Goal: Find specific page/section: Find specific page/section

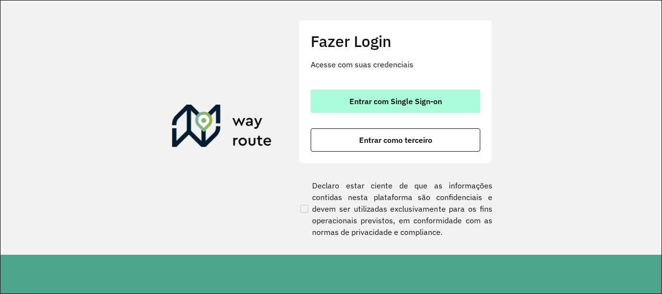
click at [378, 99] on span "Entrar com Single Sign-on" at bounding box center [395, 101] width 93 height 8
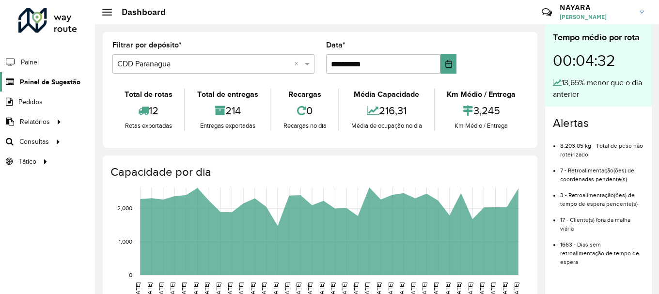
click at [46, 76] on link "Painel de Sugestão" at bounding box center [40, 81] width 80 height 19
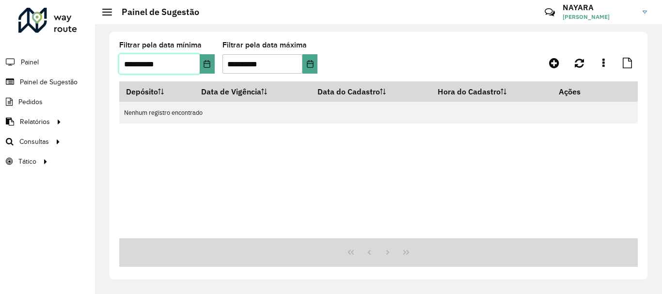
click at [196, 64] on input "**********" at bounding box center [159, 63] width 80 height 19
click at [203, 55] on button "Choose Date" at bounding box center [207, 63] width 15 height 19
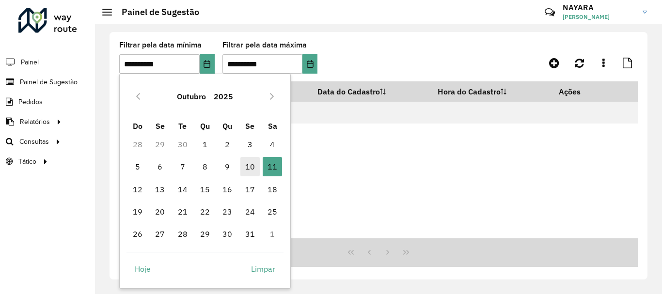
click at [245, 161] on span "10" at bounding box center [249, 166] width 19 height 19
type input "**********"
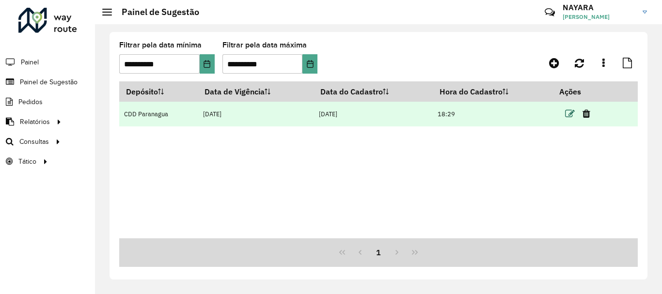
click at [569, 112] on icon at bounding box center [570, 114] width 10 height 10
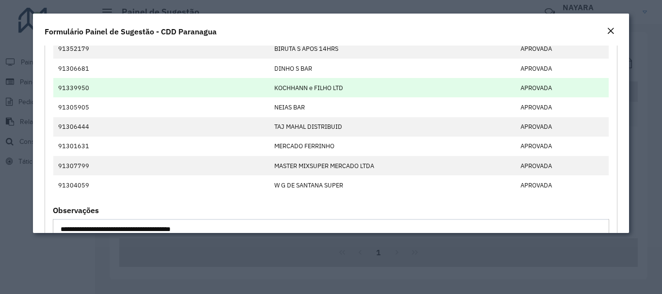
scroll to position [42, 0]
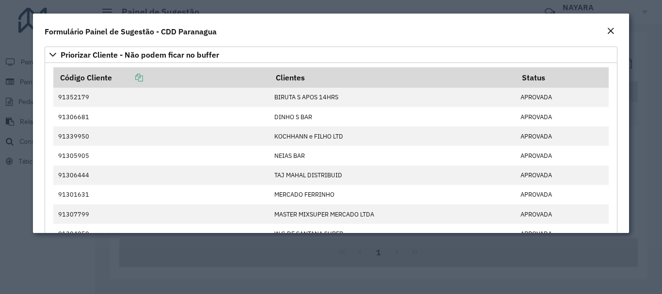
click at [607, 32] on em "Close" at bounding box center [611, 31] width 8 height 8
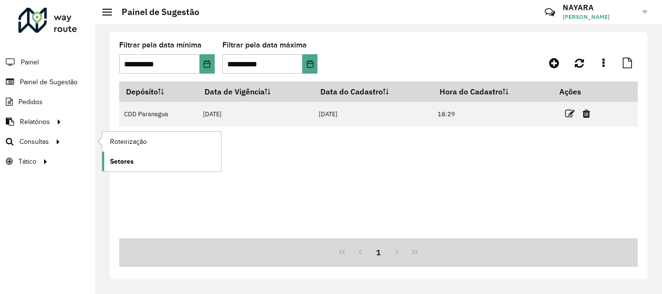
click at [114, 162] on span "Setores" at bounding box center [122, 161] width 24 height 10
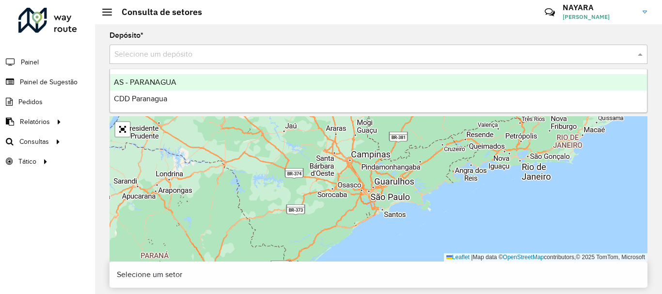
click at [169, 62] on div "Selecione um depósito" at bounding box center [378, 54] width 538 height 19
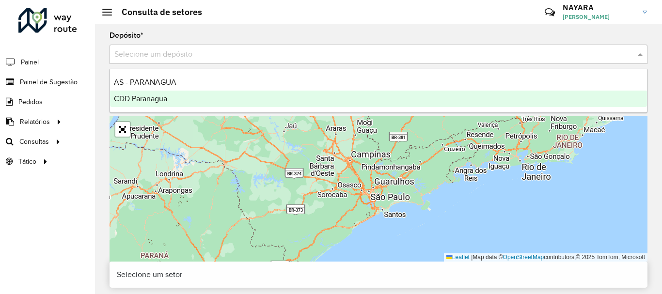
click at [142, 98] on span "CDD Paranagua" at bounding box center [140, 98] width 53 height 8
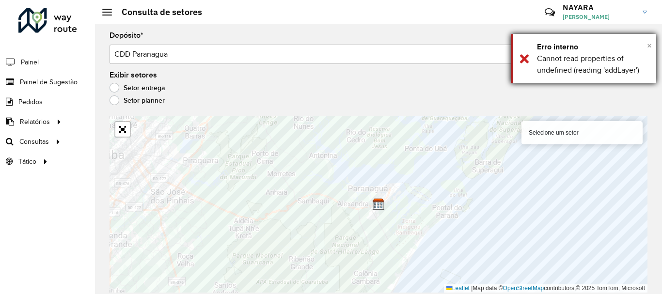
click at [649, 45] on span "×" at bounding box center [649, 45] width 5 height 11
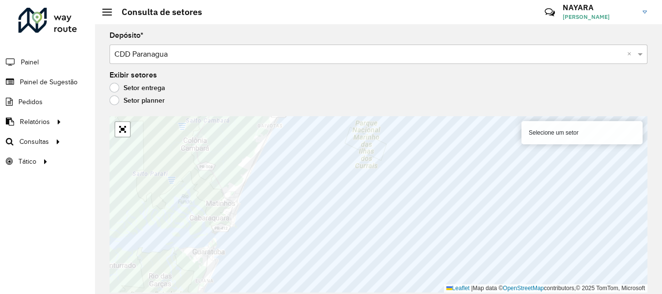
click at [577, 140] on div "Selecione um setor" at bounding box center [581, 132] width 121 height 23
click at [555, 129] on div "Selecione um setor" at bounding box center [581, 132] width 121 height 23
click at [557, 133] on div "Selecione um setor" at bounding box center [581, 132] width 121 height 23
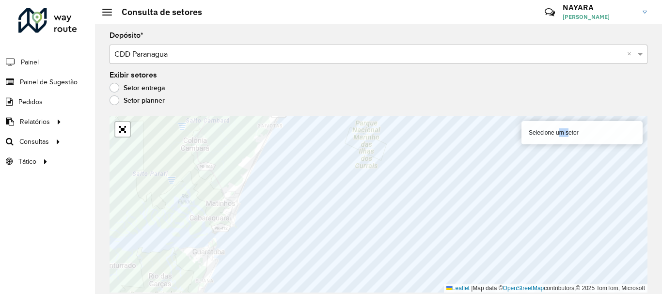
click at [557, 133] on div "Selecione um setor" at bounding box center [581, 132] width 121 height 23
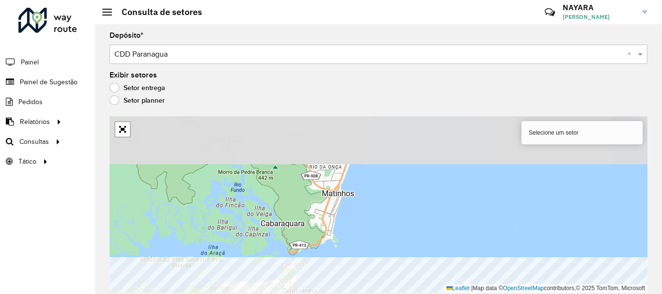
click at [325, 294] on html "Aguarde... Pop-up bloqueado! Seu navegador bloqueou automáticamente a abertura …" at bounding box center [331, 147] width 662 height 294
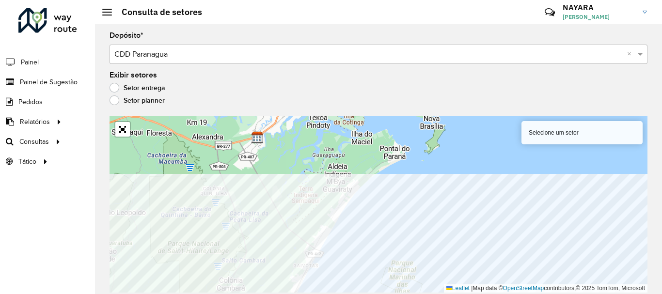
click at [238, 294] on html "Aguarde... Pop-up bloqueado! Seu navegador bloqueou automáticamente a abertura …" at bounding box center [331, 147] width 662 height 294
